Goal: Task Accomplishment & Management: Manage account settings

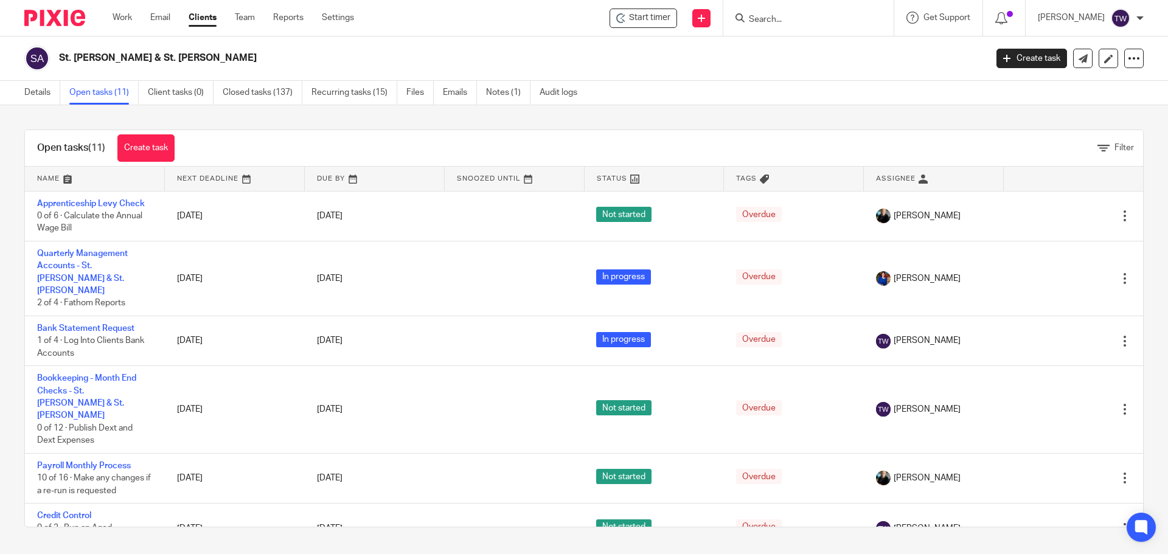
click at [111, 89] on link "Open tasks (11)" at bounding box center [103, 93] width 69 height 24
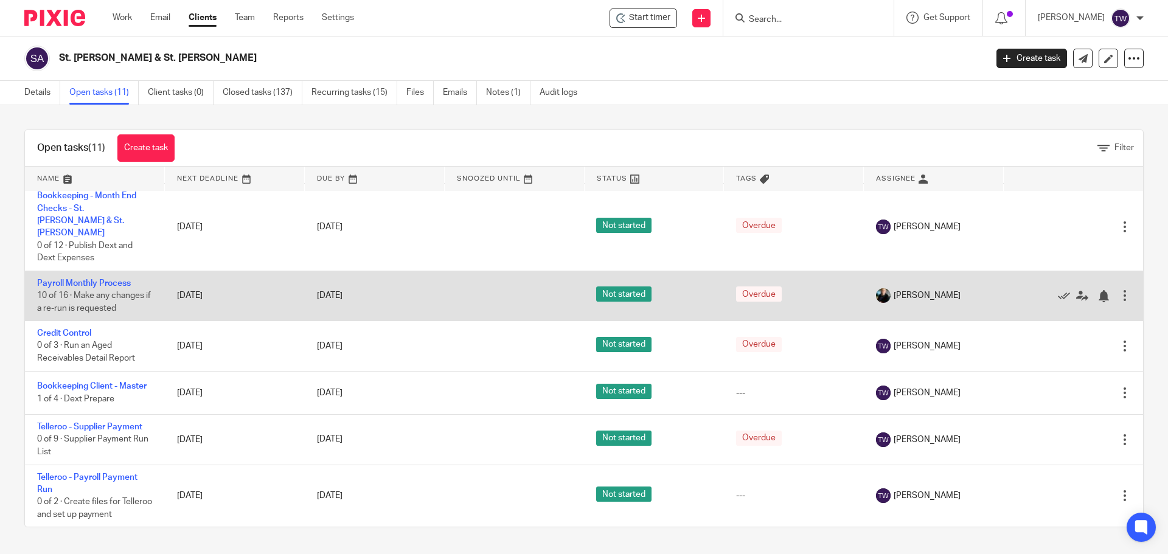
scroll to position [246, 0]
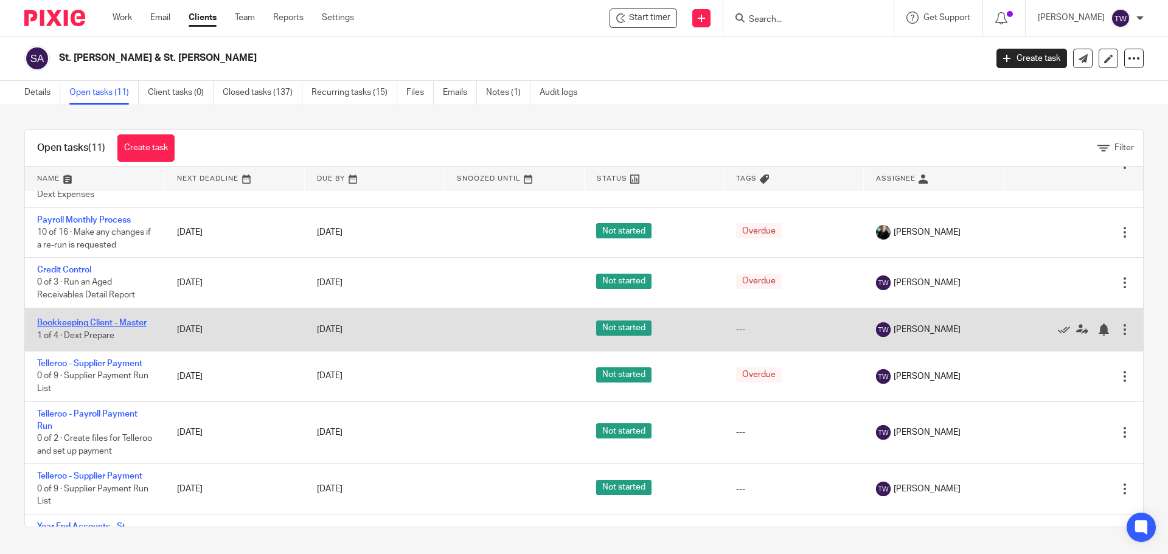
click at [115, 319] on link "Bookkeeping Client - Master" at bounding box center [92, 323] width 110 height 9
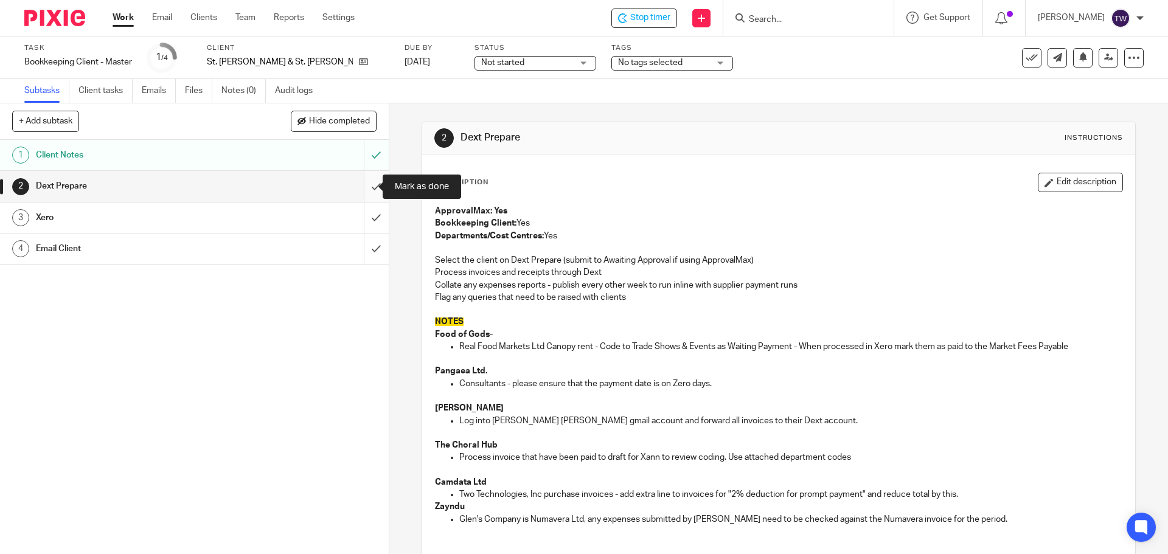
click at [365, 182] on input "submit" at bounding box center [194, 186] width 389 height 30
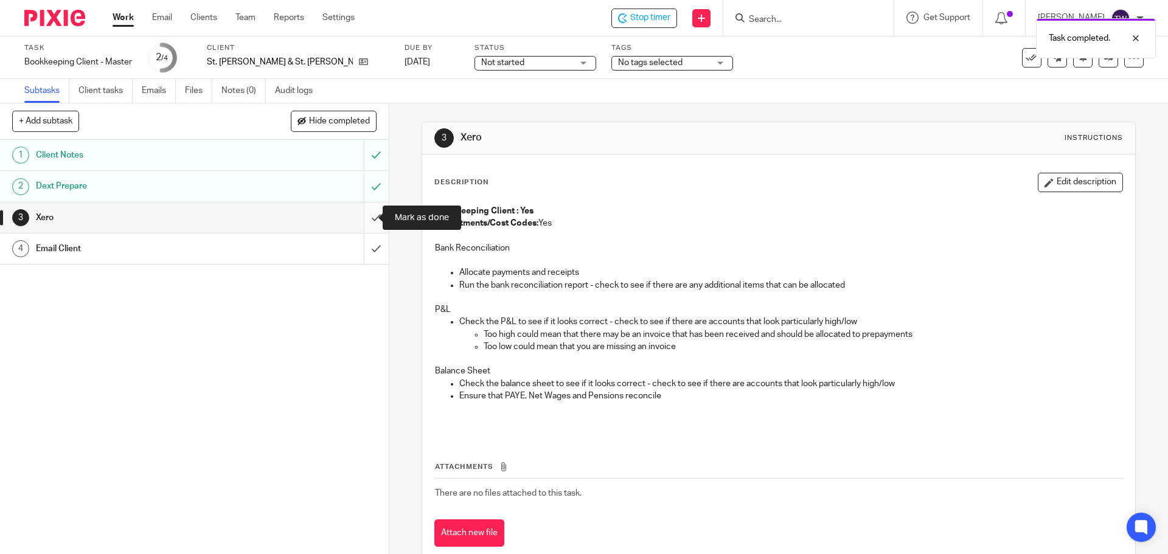
click at [363, 211] on input "submit" at bounding box center [194, 218] width 389 height 30
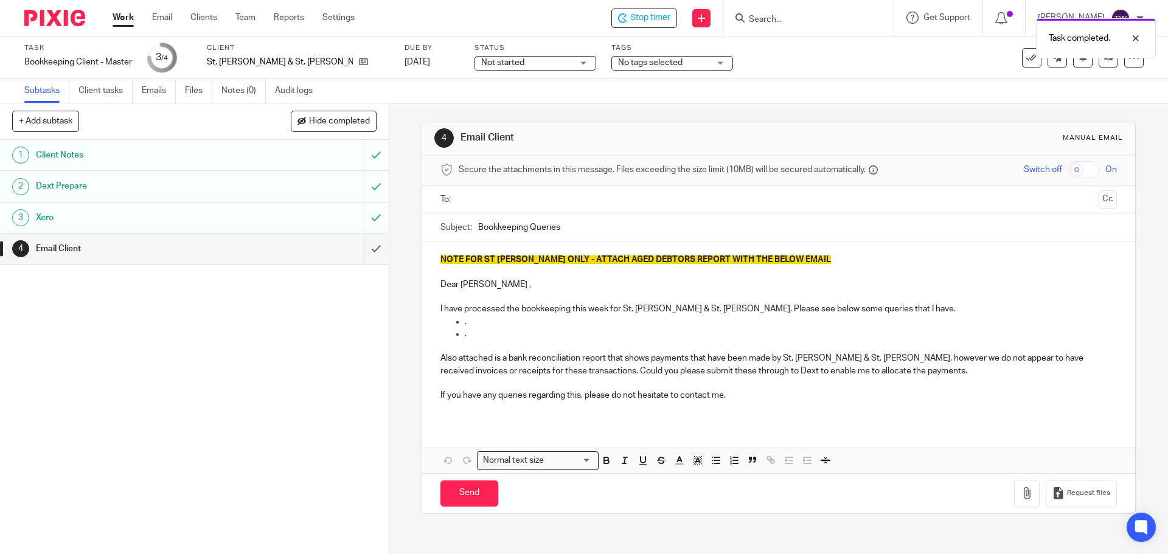
click at [498, 197] on input "text" at bounding box center [778, 200] width 630 height 14
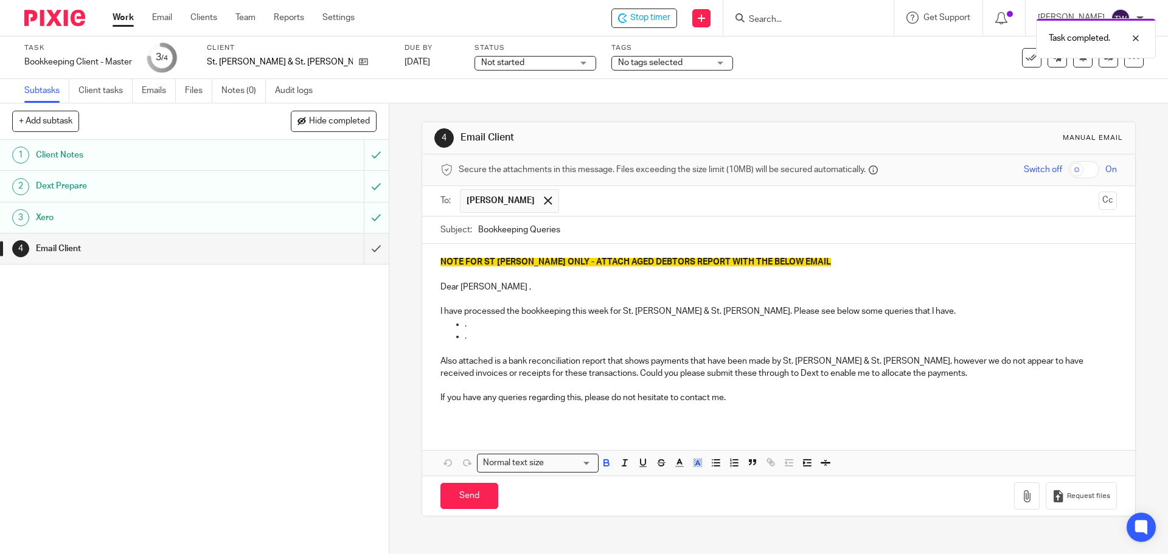
click at [581, 209] on input "text" at bounding box center [829, 201] width 529 height 24
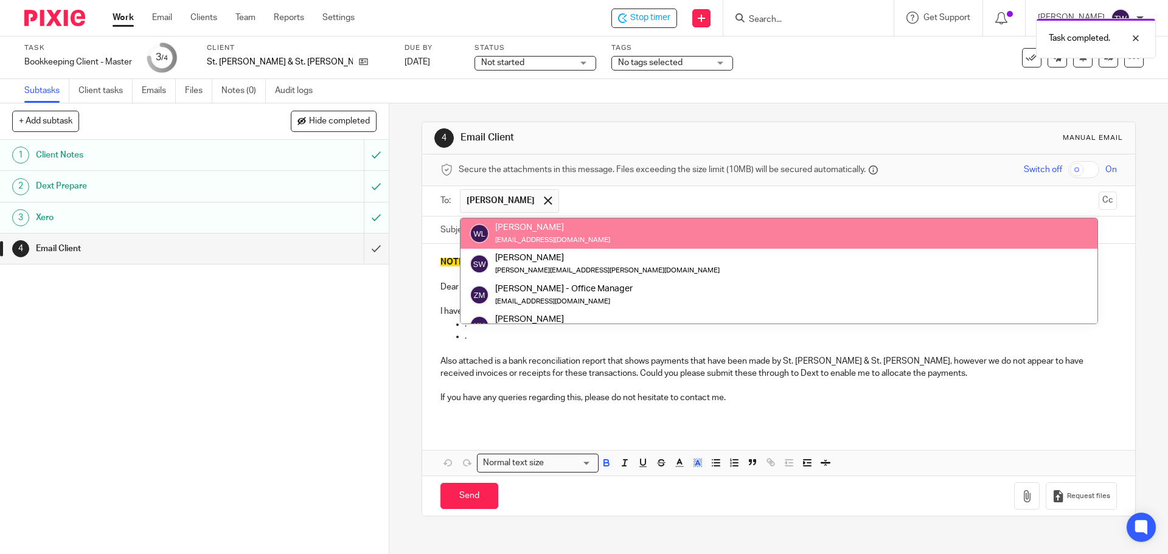
drag, startPoint x: 588, startPoint y: 228, endPoint x: 571, endPoint y: 240, distance: 20.9
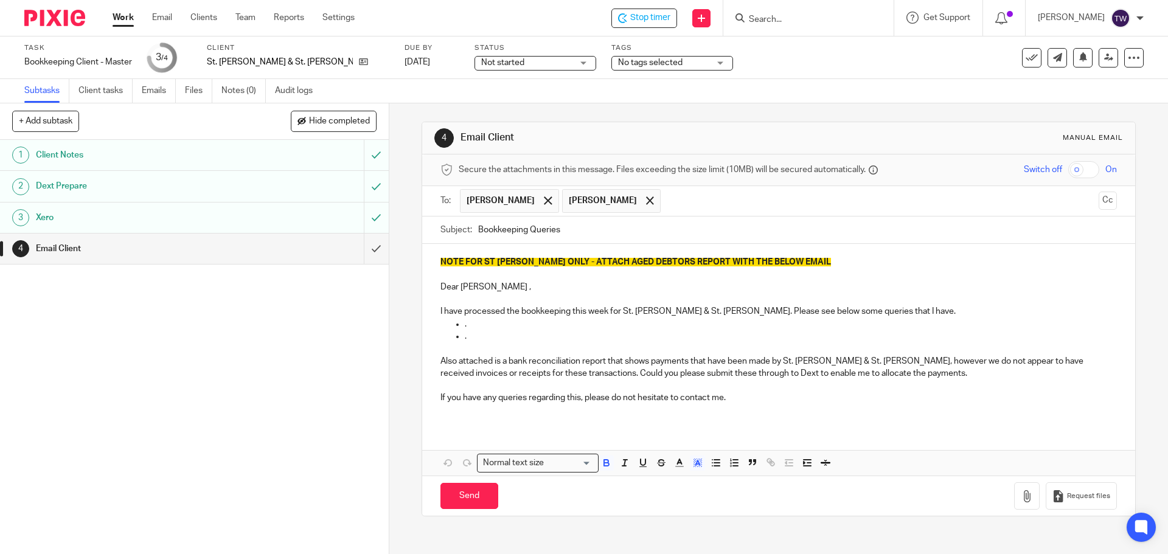
click at [790, 264] on p "NOTE FOR ST JOHN ONLY - ATTACH AGED DEBTORS REPORT WITH THE BELOW EMAIL" at bounding box center [778, 262] width 676 height 12
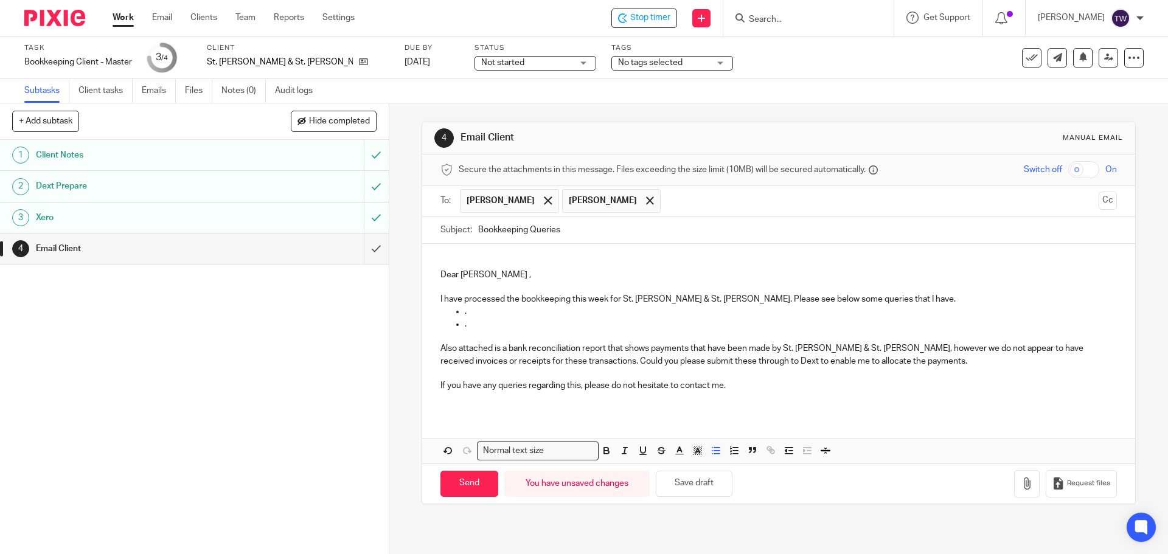
click at [490, 310] on p "." at bounding box center [791, 311] width 652 height 12
click at [819, 312] on p "The EDF bank transaction that is outstanding as per attached report is for A/c …" at bounding box center [791, 311] width 652 height 12
click at [829, 311] on p "The EDF bank transaction that is outstanding as per attached report is for A/c …" at bounding box center [791, 311] width 652 height 12
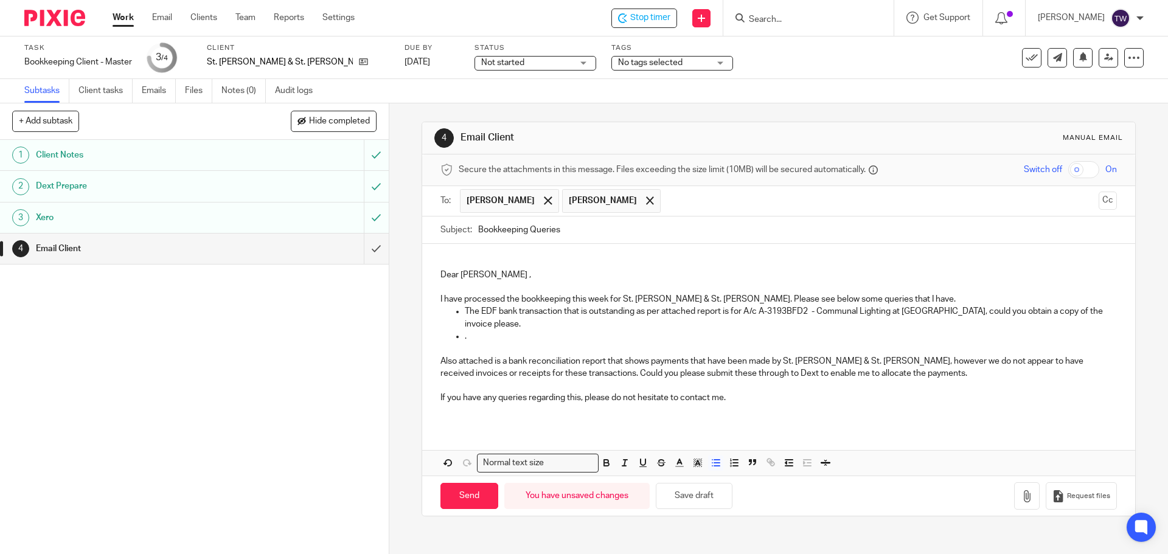
click at [468, 340] on p "." at bounding box center [791, 336] width 652 height 12
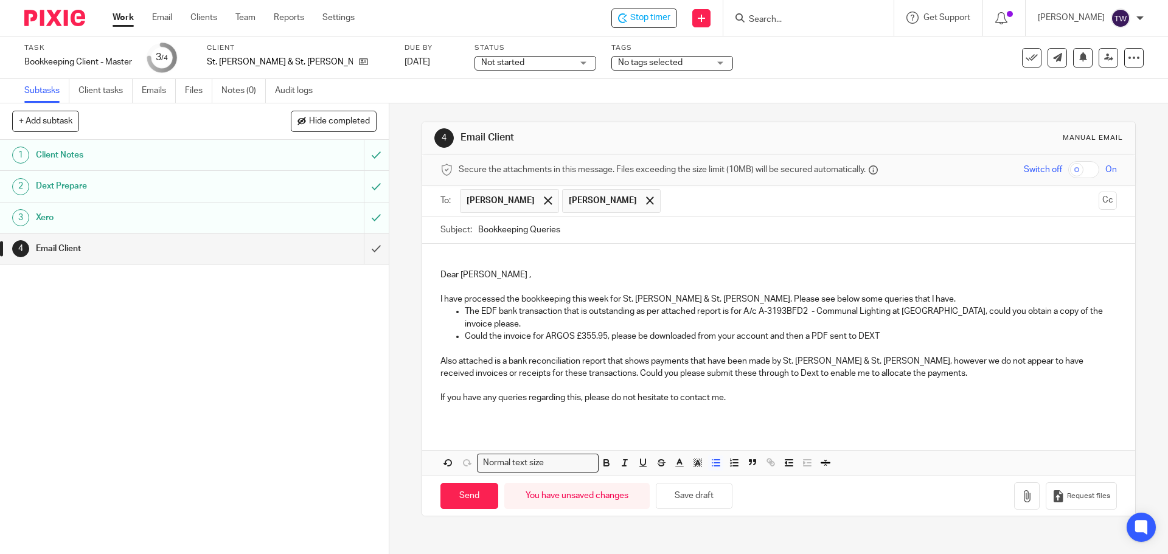
click at [877, 301] on p "I have processed the bookkeeping this week for St. John & St. Anne. Please see …" at bounding box center [778, 299] width 676 height 12
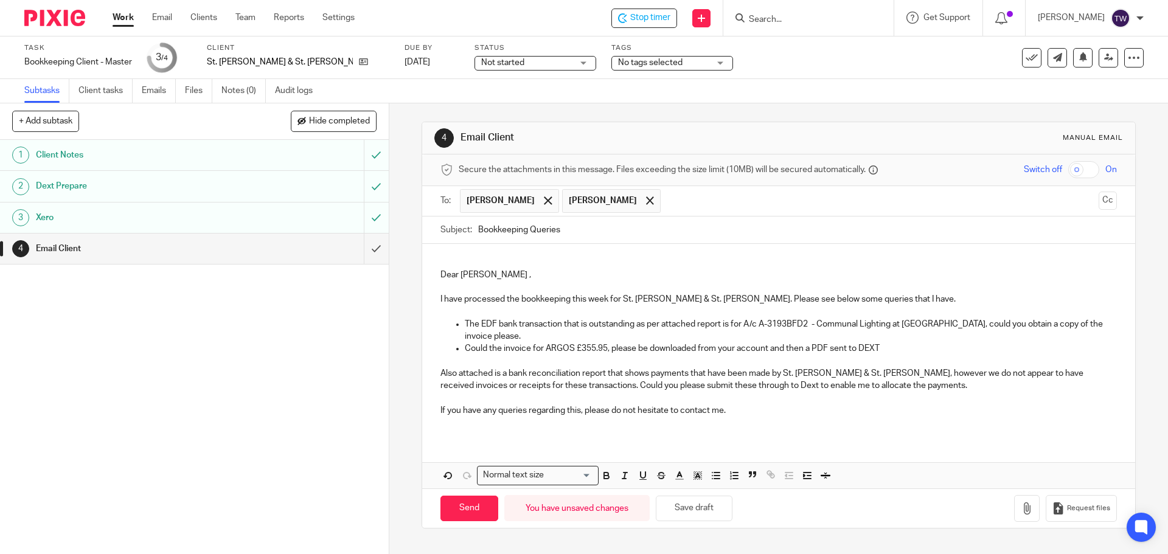
click at [459, 374] on p "Also attached is a bank reconciliation report that shows payments that have bee…" at bounding box center [778, 379] width 676 height 25
click at [618, 377] on p "Attached is a bank reconciliation report that shows payments that have been mad…" at bounding box center [778, 379] width 676 height 25
click at [904, 349] on p "Could the invoice for ARGOS £355.95, please be downloaded from your account and…" at bounding box center [791, 349] width 652 height 12
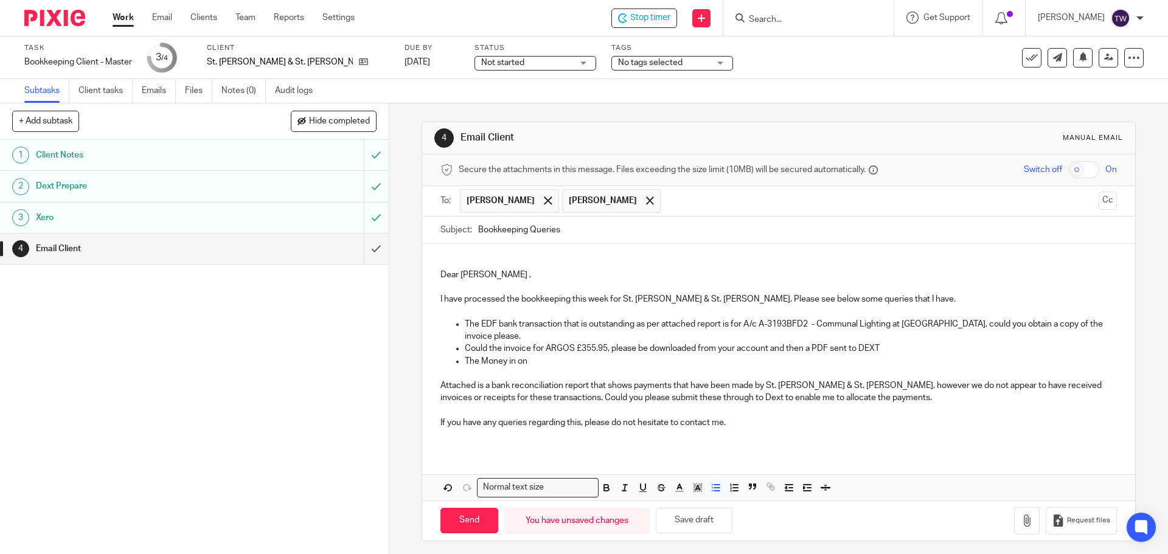
click at [535, 366] on p "The Money in on" at bounding box center [791, 361] width 652 height 12
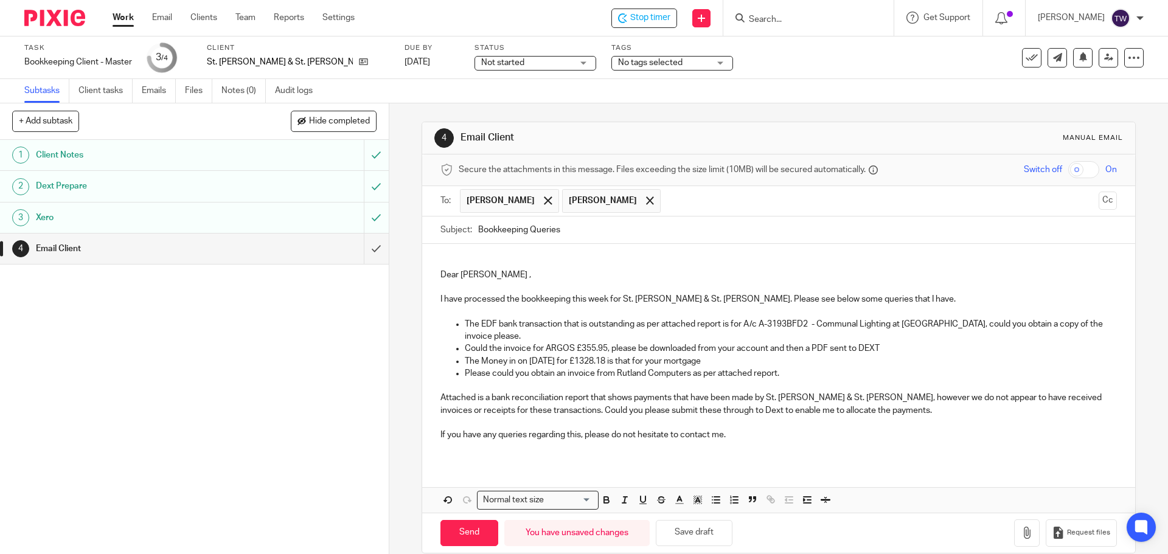
click at [840, 398] on p "Attached is a bank reconciliation report that shows payments that have been mad…" at bounding box center [778, 404] width 676 height 25
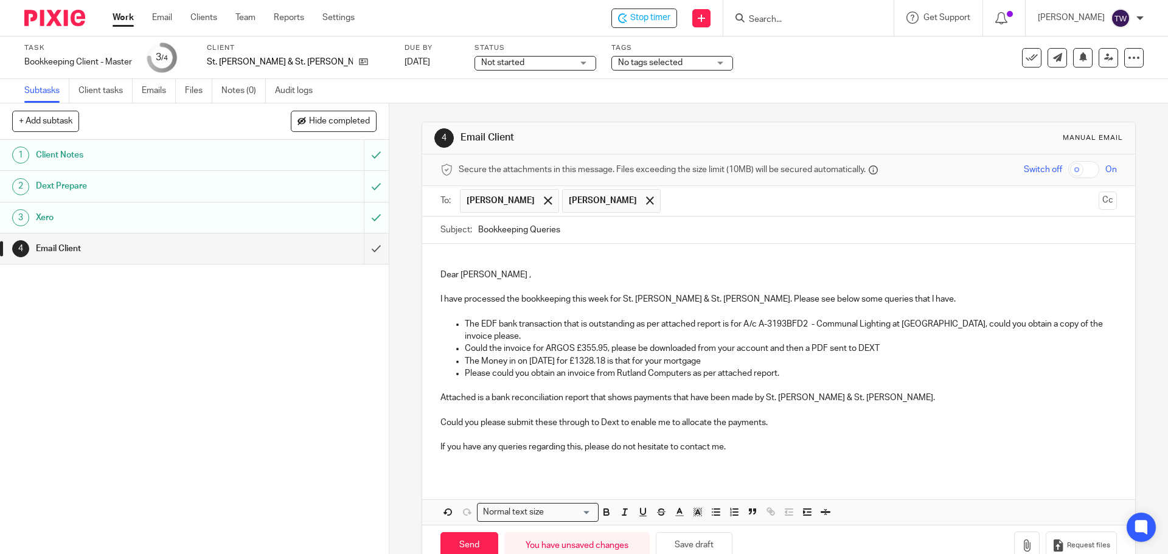
click at [849, 439] on p at bounding box center [778, 435] width 676 height 12
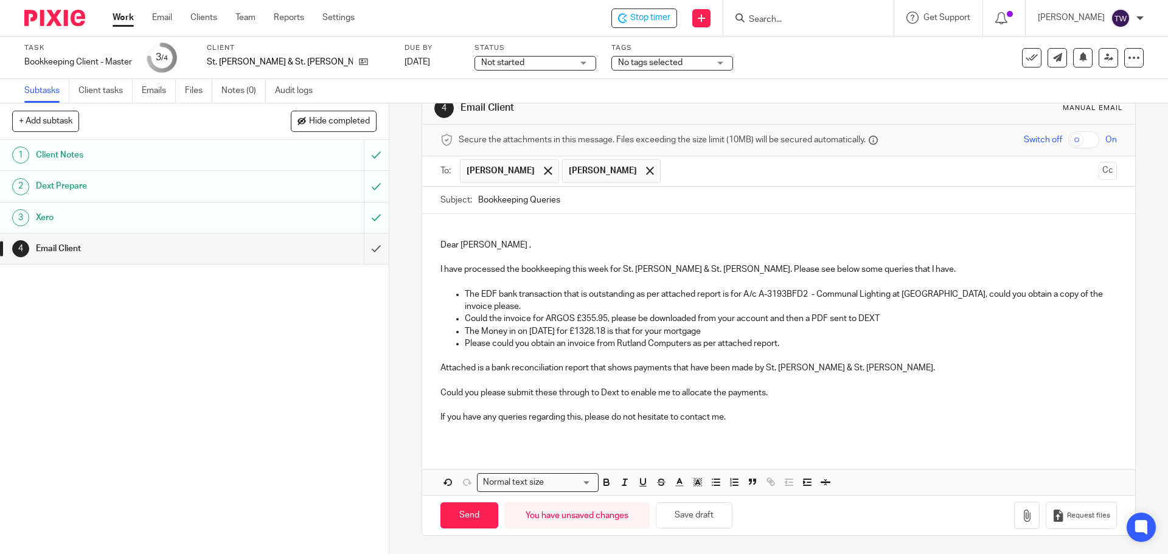
click at [748, 425] on p at bounding box center [778, 430] width 676 height 12
click at [1021, 512] on icon "button" at bounding box center [1027, 516] width 12 height 12
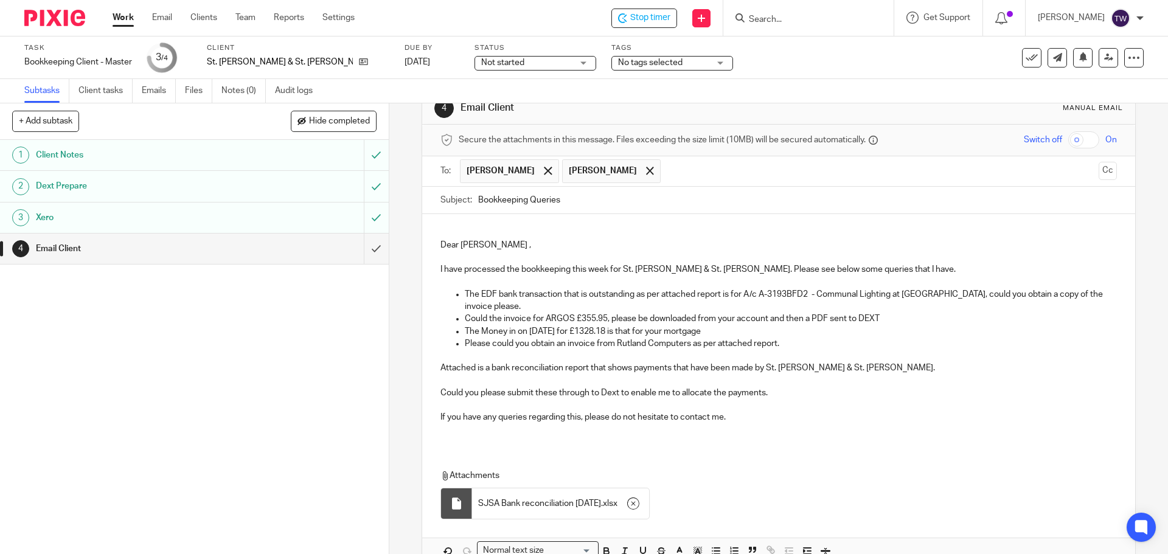
scroll to position [98, 0]
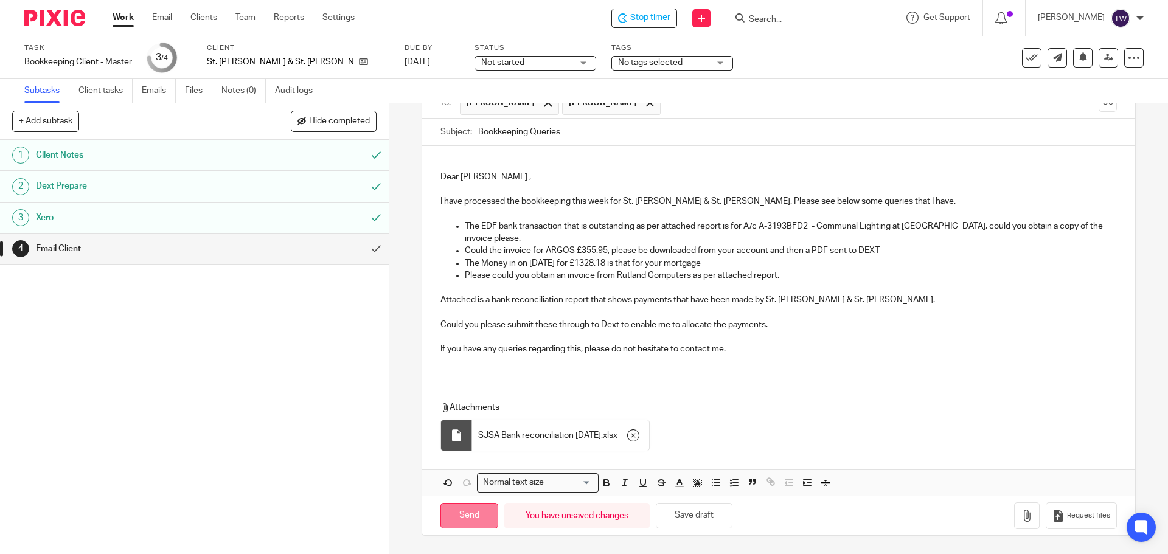
click at [468, 507] on input "Send" at bounding box center [469, 516] width 58 height 26
type input "Sent"
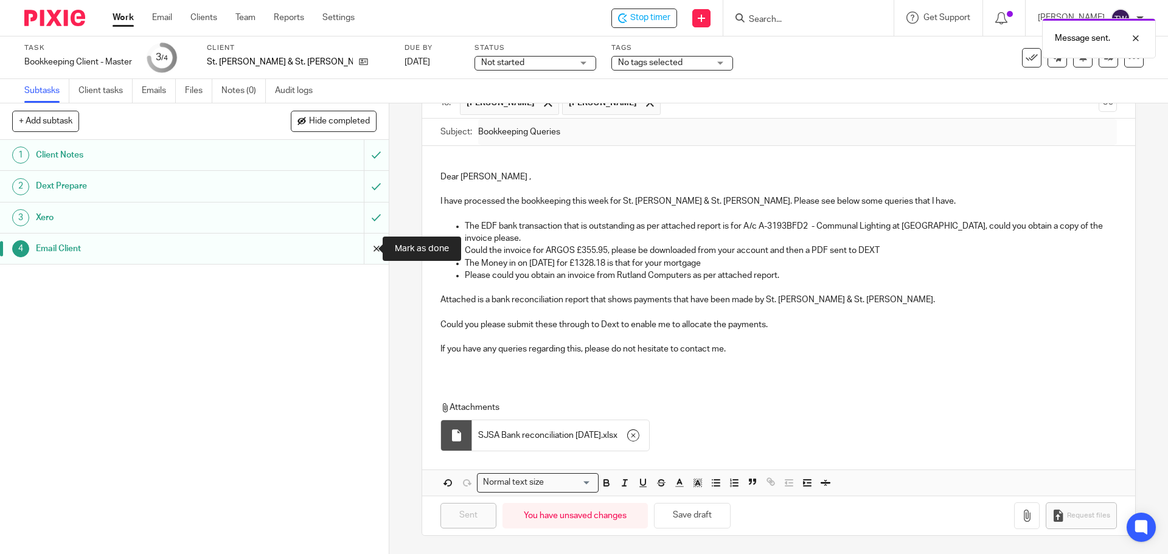
click at [365, 249] on input "submit" at bounding box center [194, 249] width 389 height 30
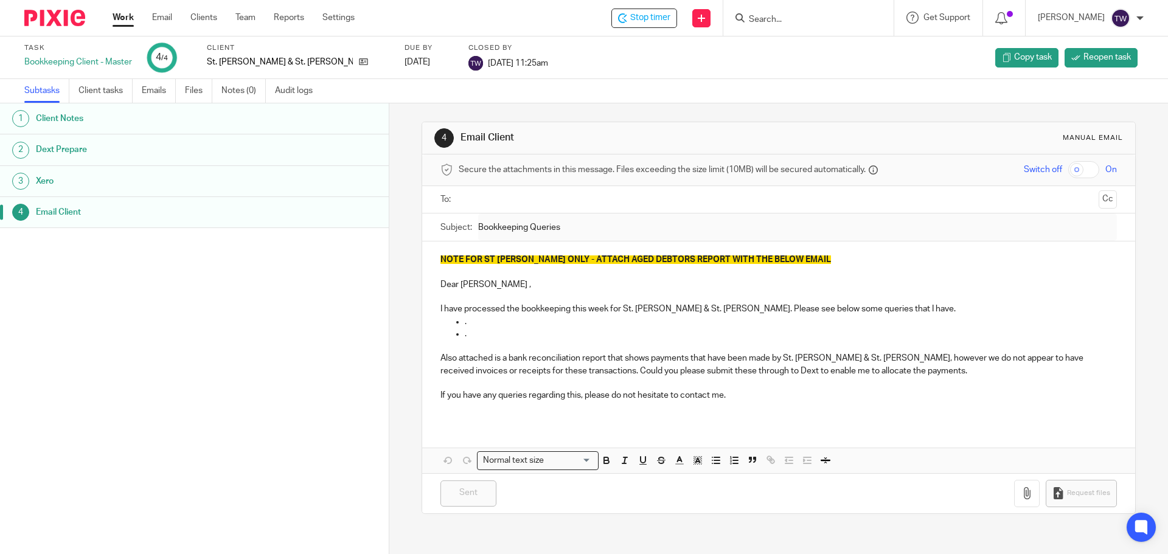
click at [118, 19] on link "Work" at bounding box center [123, 18] width 21 height 12
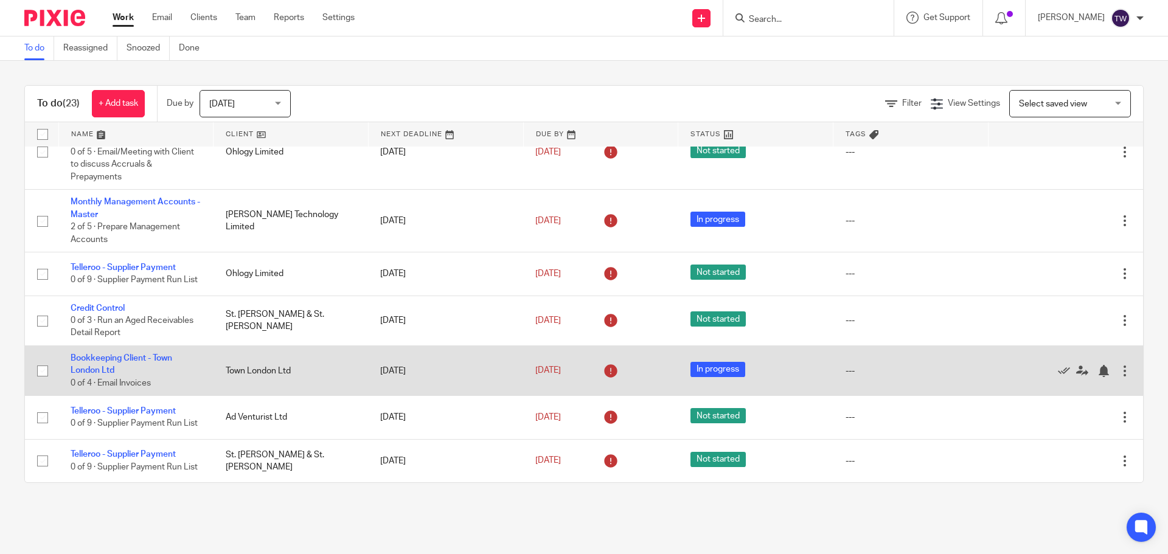
scroll to position [921, 0]
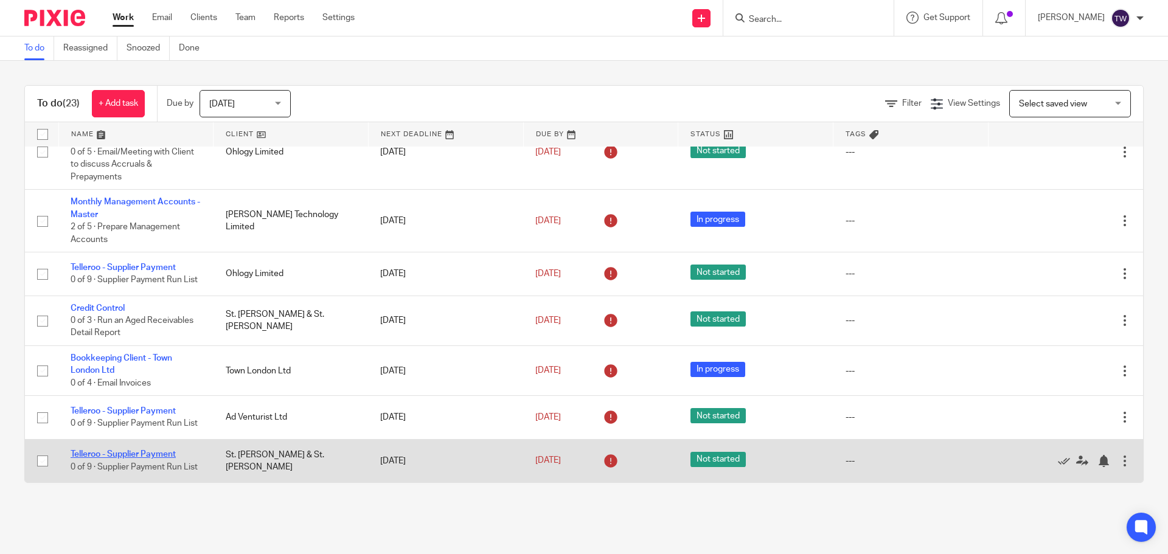
click at [134, 450] on link "Telleroo - Supplier Payment" at bounding box center [123, 454] width 105 height 9
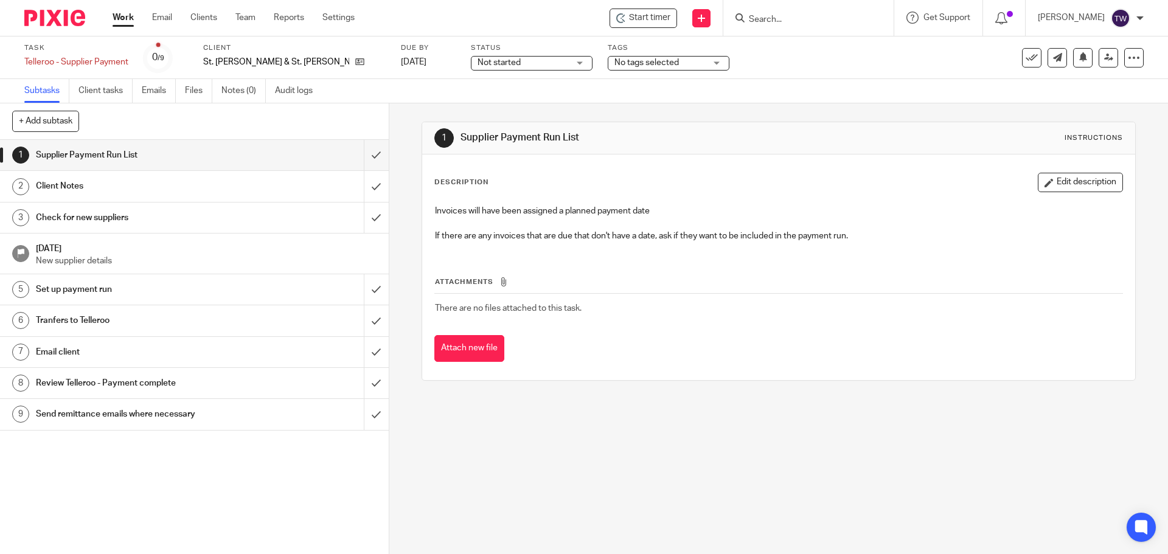
click at [120, 19] on link "Work" at bounding box center [123, 18] width 21 height 12
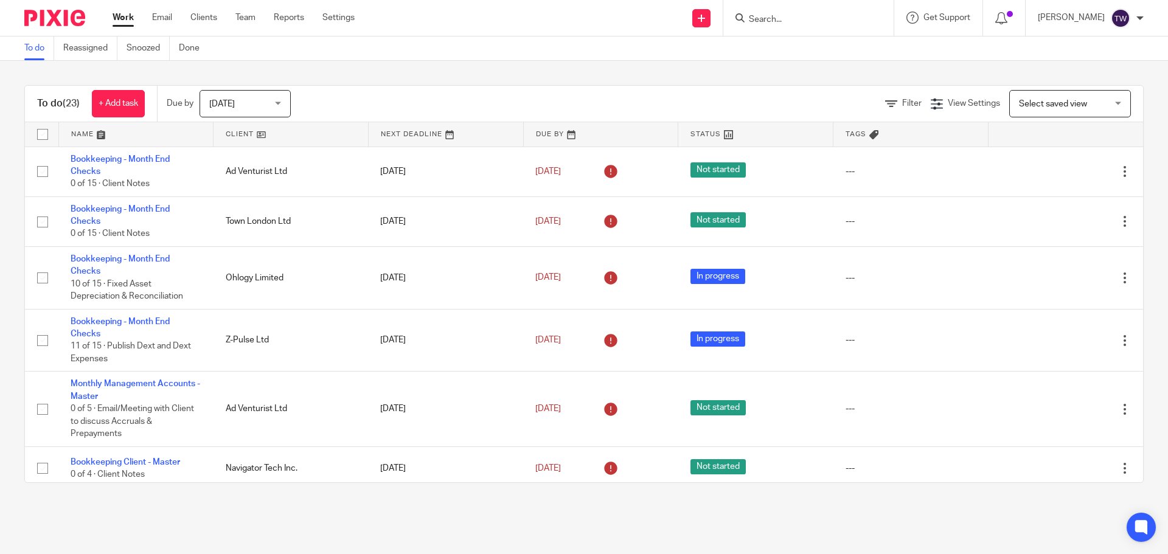
click at [766, 32] on div at bounding box center [808, 18] width 170 height 36
click at [770, 19] on input "Search" at bounding box center [803, 20] width 110 height 11
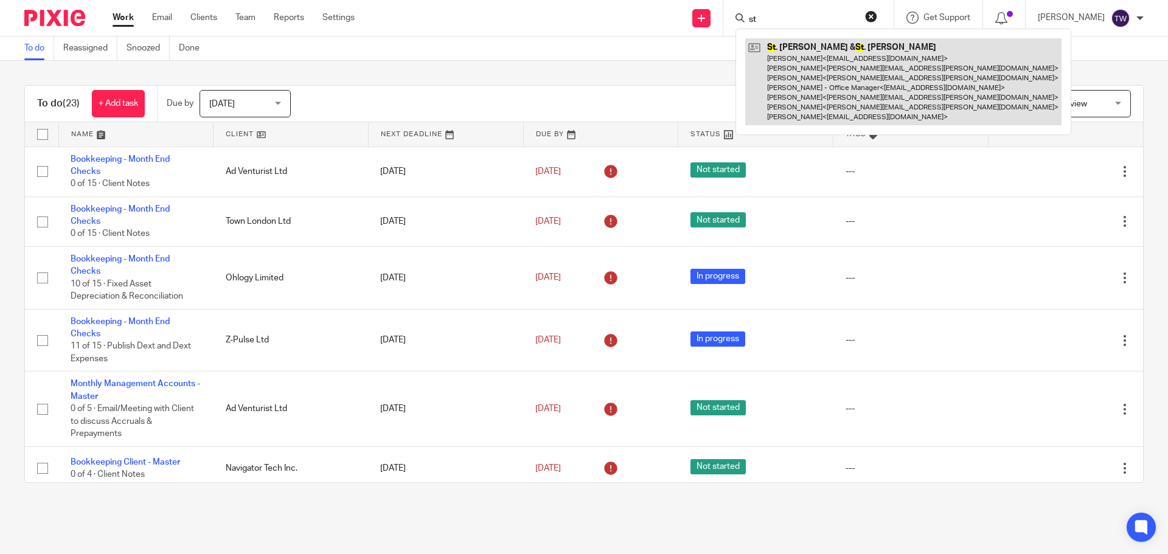
type input "st"
click at [824, 59] on link at bounding box center [903, 81] width 316 height 87
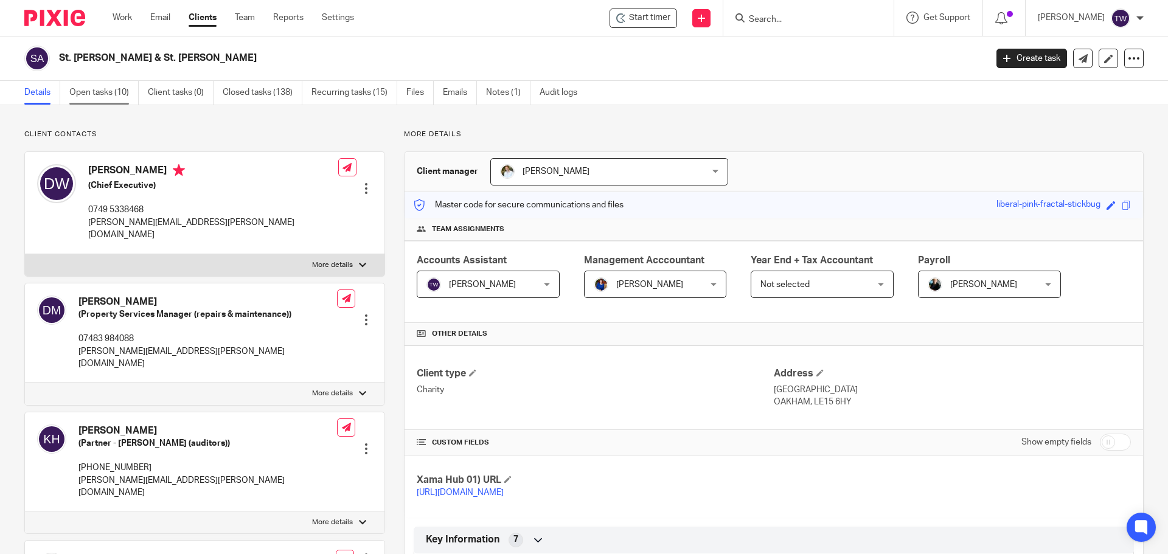
click at [96, 88] on link "Open tasks (10)" at bounding box center [103, 93] width 69 height 24
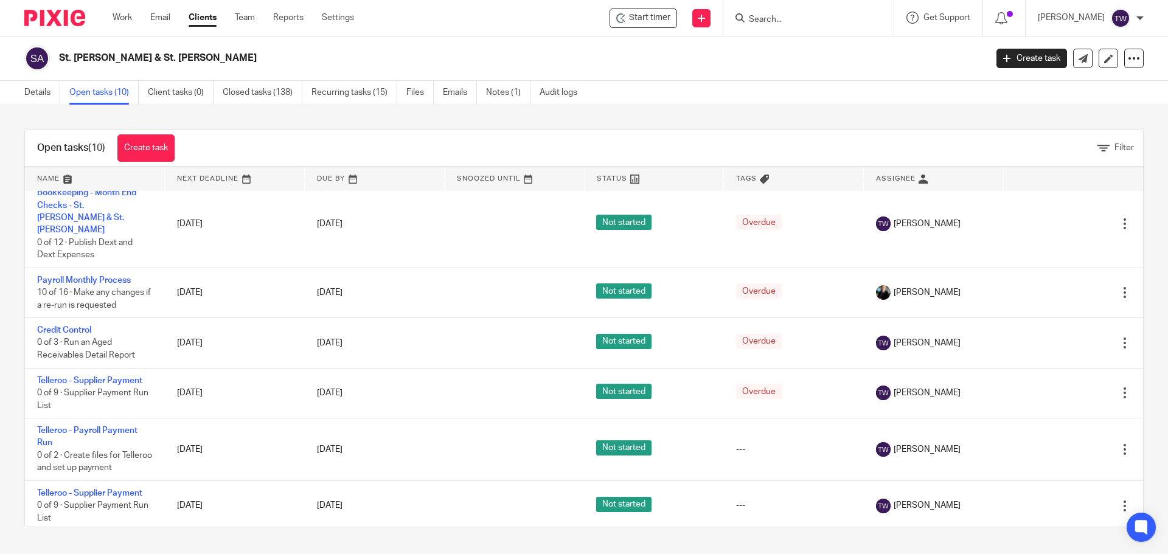
scroll to position [203, 0]
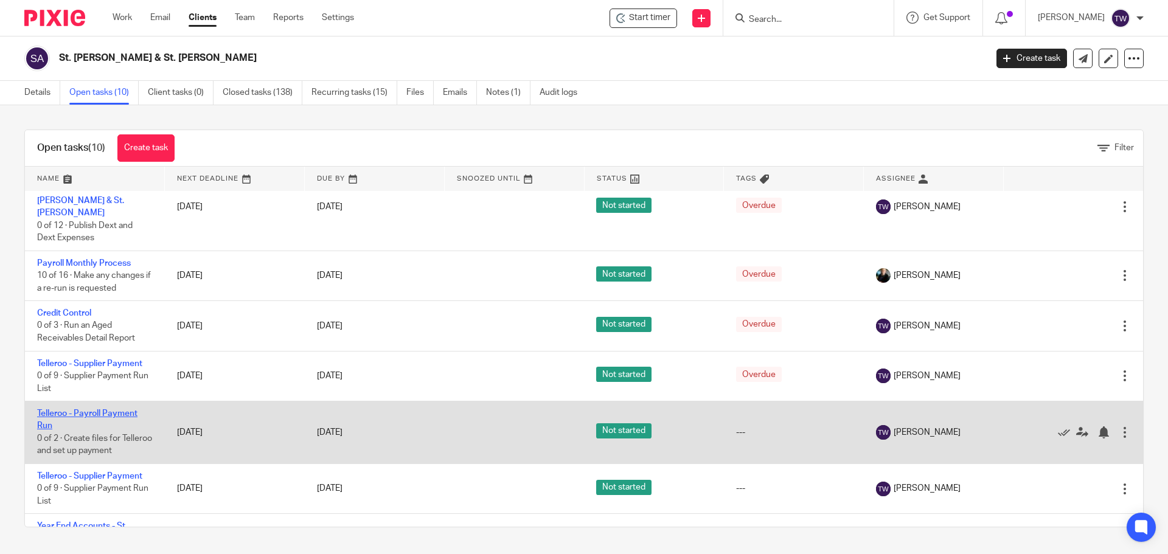
click at [113, 409] on link "Telleroo - Payroll Payment Run" at bounding box center [87, 419] width 100 height 21
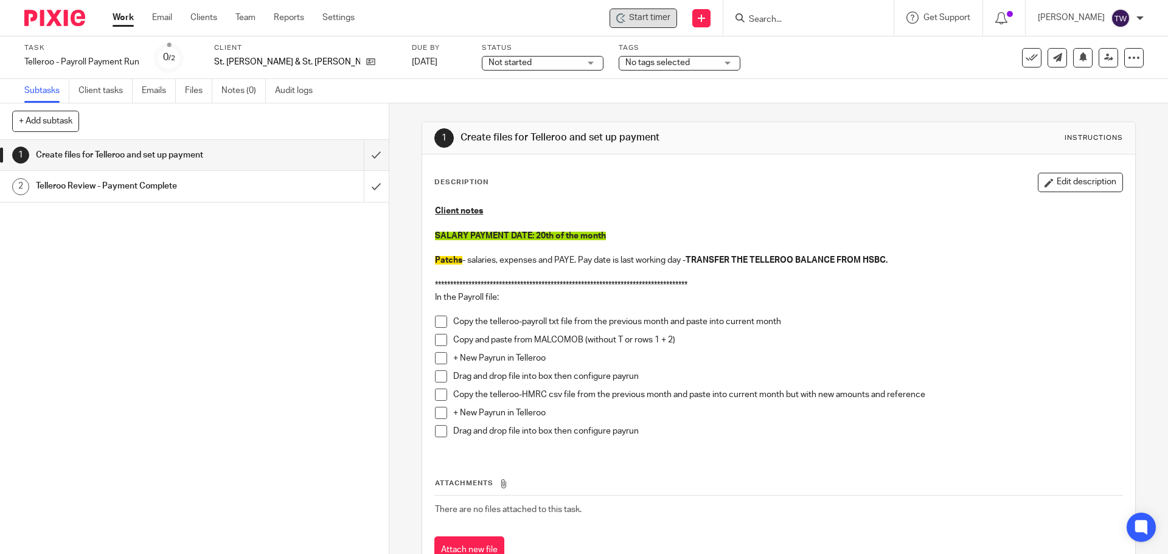
click at [644, 21] on span "Start timer" at bounding box center [649, 18] width 41 height 13
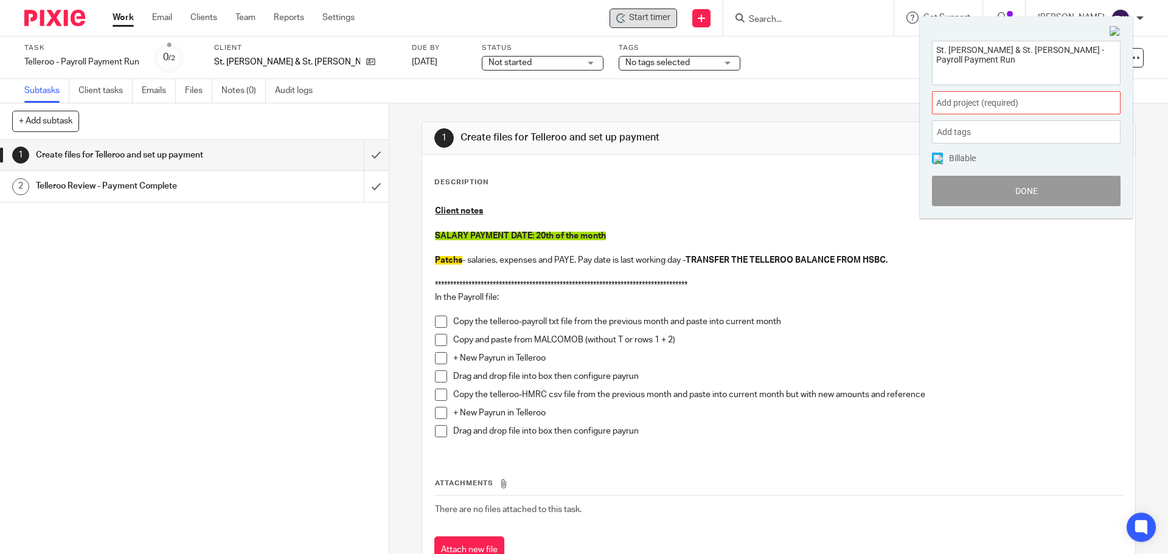
click at [646, 14] on span "Start timer" at bounding box center [649, 18] width 41 height 13
click at [1025, 109] on span "Add project (required) :" at bounding box center [1012, 103] width 153 height 13
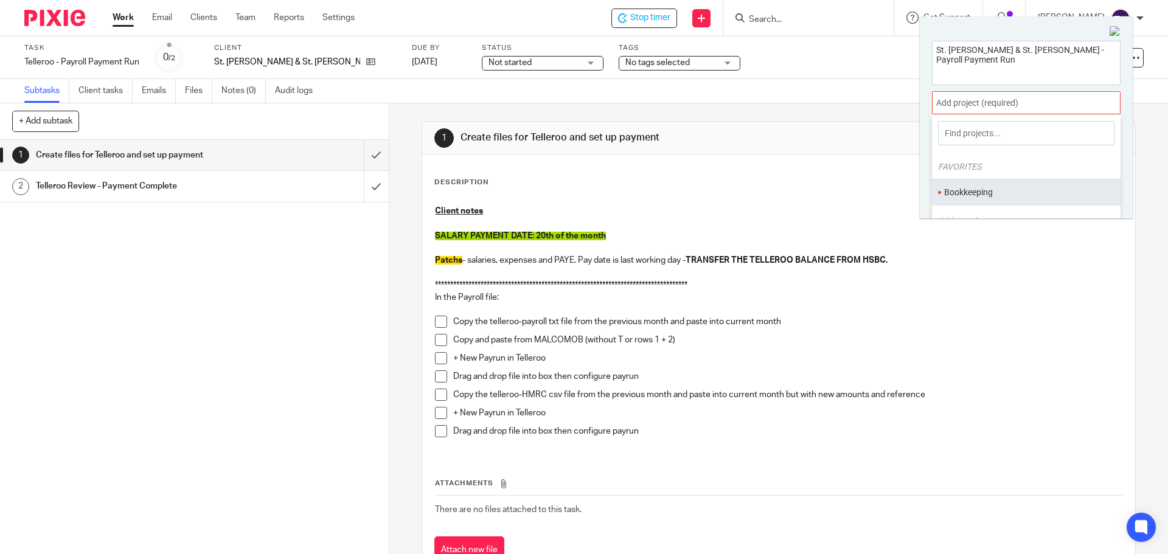
click at [995, 189] on li "Bookkeeping" at bounding box center [1023, 192] width 159 height 13
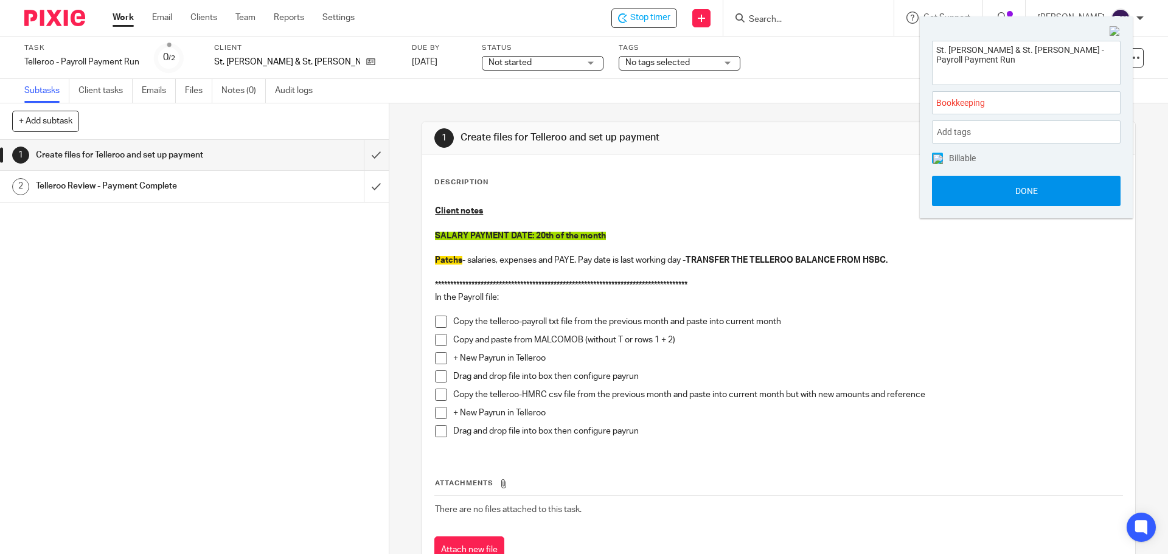
click at [976, 180] on button "Done" at bounding box center [1026, 191] width 189 height 30
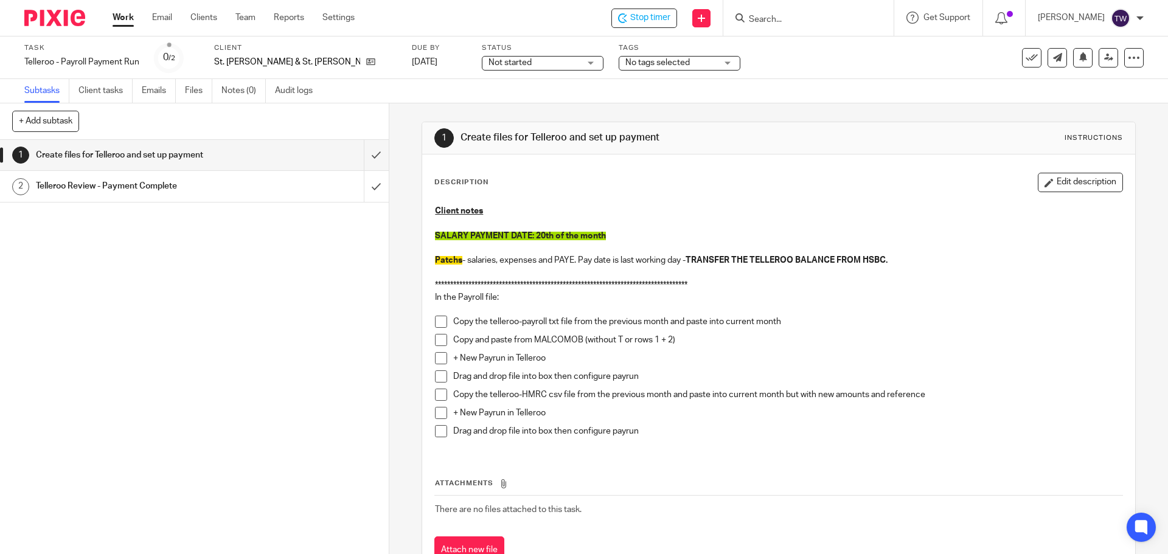
click at [439, 321] on span at bounding box center [441, 322] width 12 height 12
click at [443, 338] on span at bounding box center [441, 340] width 12 height 12
click at [444, 367] on li "+ New Payrun in Telleroo" at bounding box center [778, 361] width 687 height 18
click at [437, 357] on span at bounding box center [441, 358] width 12 height 12
click at [439, 381] on span at bounding box center [441, 377] width 12 height 12
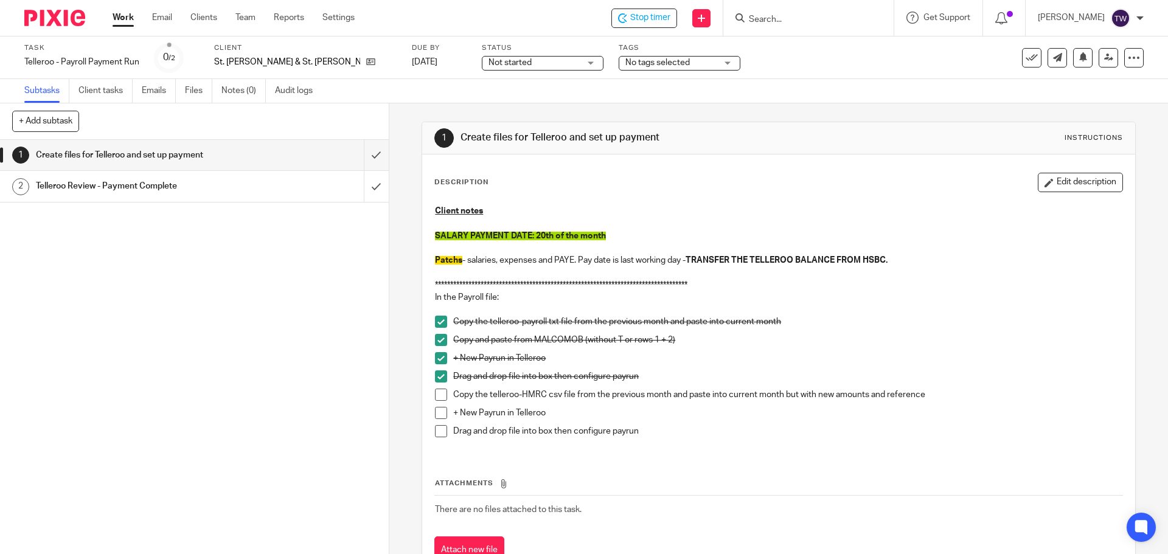
click at [447, 405] on li "Copy the telleroo-HMRC csv file from the previous month and paste into current …" at bounding box center [778, 398] width 687 height 18
click at [442, 397] on span at bounding box center [441, 395] width 12 height 12
click at [436, 415] on span at bounding box center [441, 413] width 12 height 12
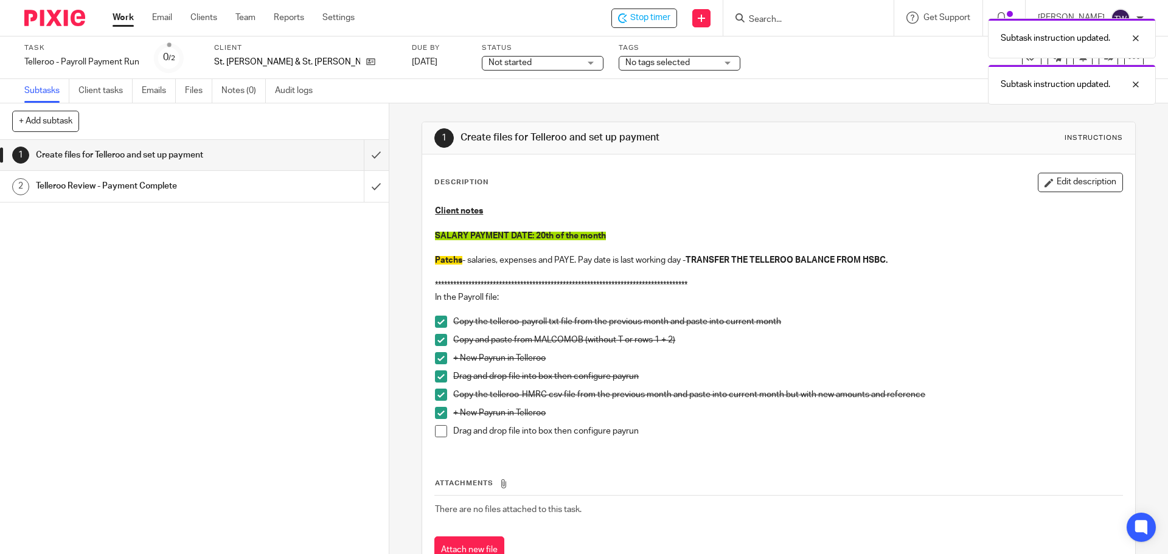
click at [436, 430] on span at bounding box center [441, 431] width 12 height 12
click at [367, 149] on input "submit" at bounding box center [194, 155] width 389 height 30
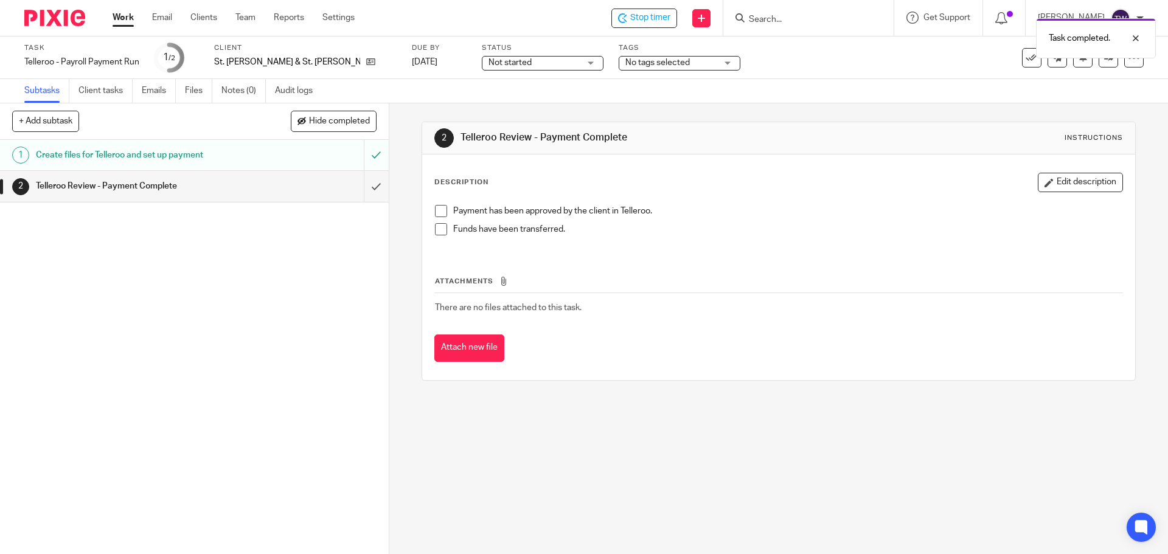
click at [489, 63] on span "Not started" at bounding box center [534, 63] width 91 height 13
click at [478, 100] on li "In progress" at bounding box center [482, 107] width 120 height 25
click at [667, 12] on span "Stop timer" at bounding box center [650, 18] width 40 height 13
click at [128, 16] on link "Work" at bounding box center [123, 18] width 21 height 12
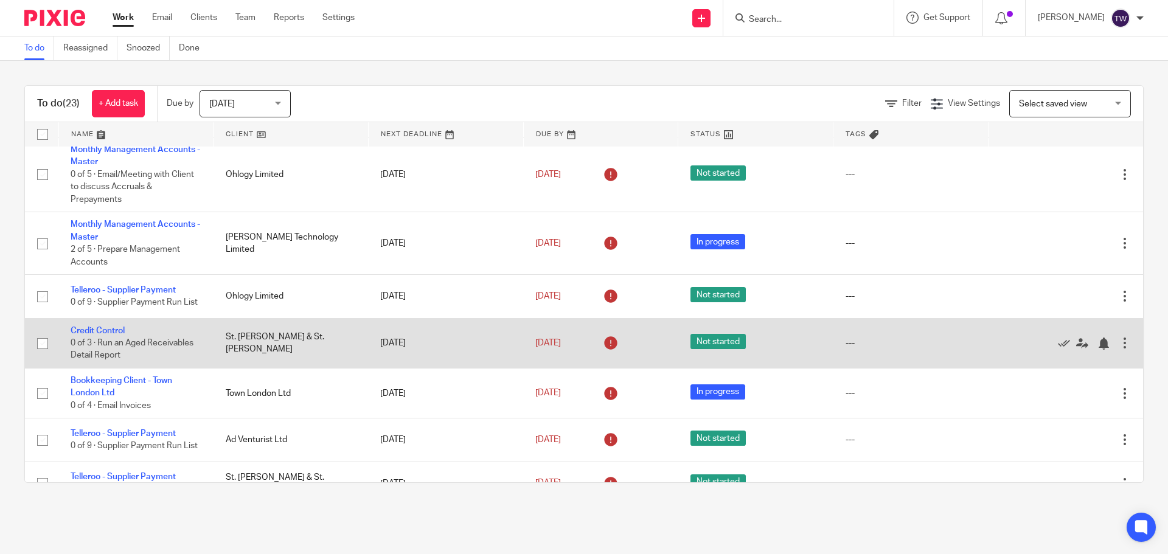
scroll to position [921, 0]
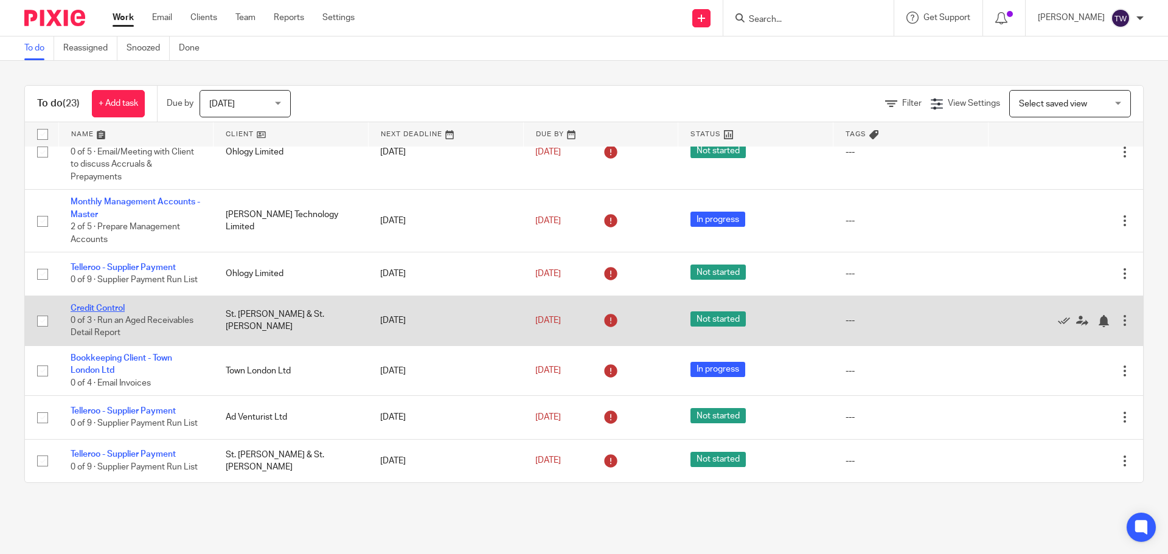
click at [99, 304] on link "Credit Control" at bounding box center [98, 308] width 54 height 9
